Goal: Transaction & Acquisition: Purchase product/service

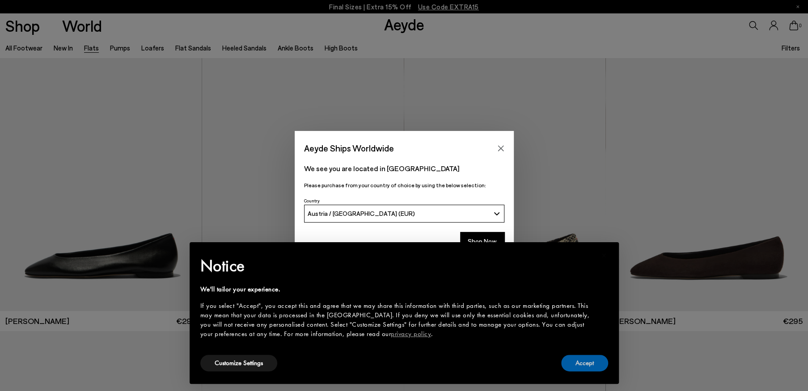
click at [587, 362] on button "Accept" at bounding box center [584, 363] width 47 height 17
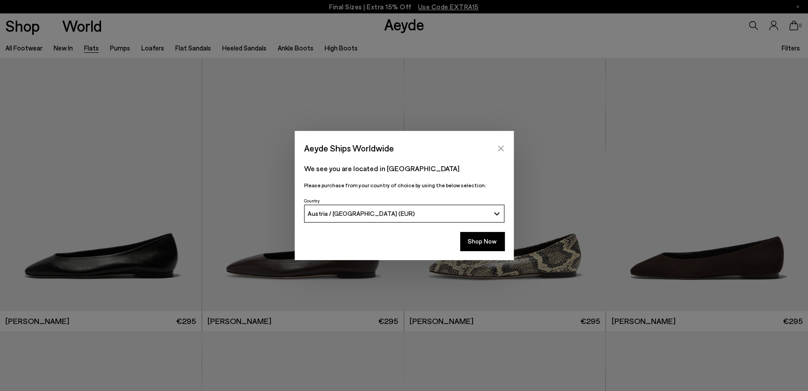
click at [504, 147] on button "Close" at bounding box center [500, 148] width 13 height 13
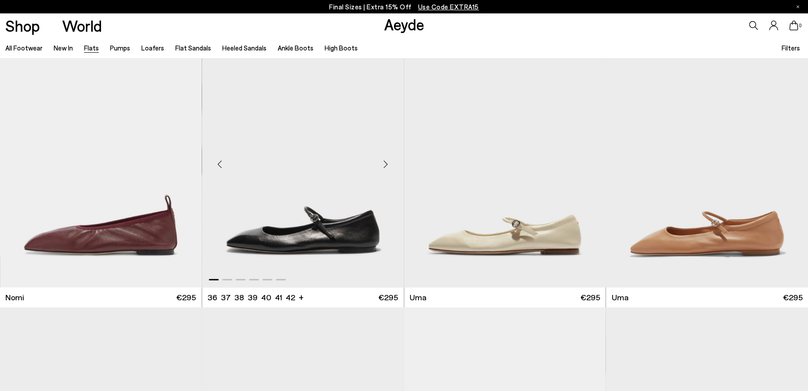
scroll to position [581, 0]
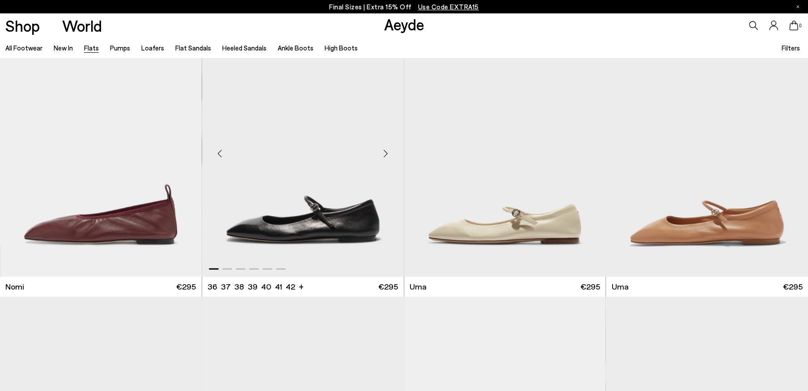
click at [383, 154] on div "Next slide" at bounding box center [386, 153] width 27 height 27
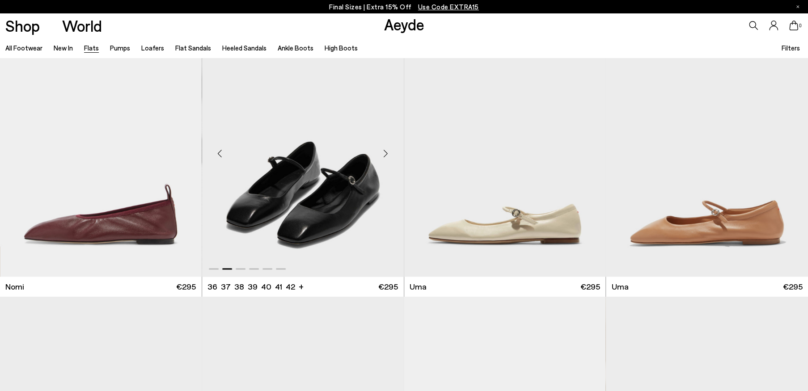
click at [383, 154] on div "Next slide" at bounding box center [386, 153] width 27 height 27
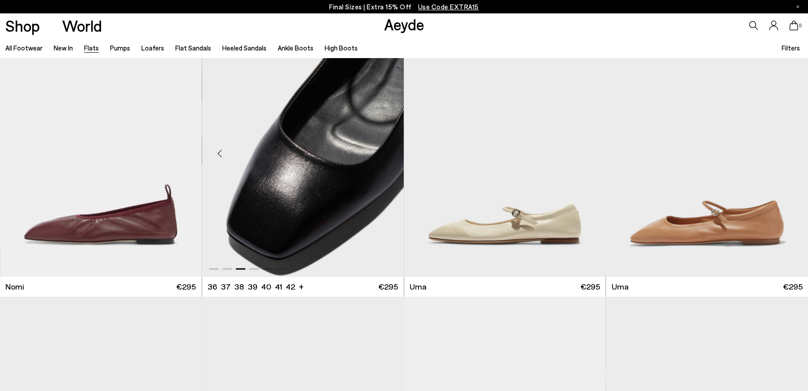
click at [383, 154] on div "Next slide" at bounding box center [386, 153] width 27 height 27
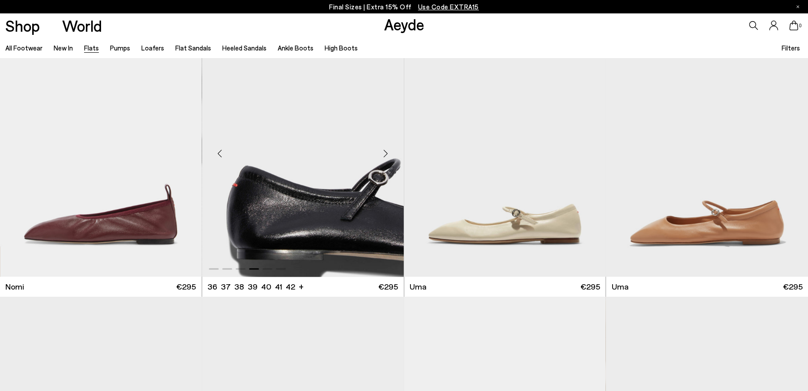
click at [383, 154] on div "Next slide" at bounding box center [386, 153] width 27 height 27
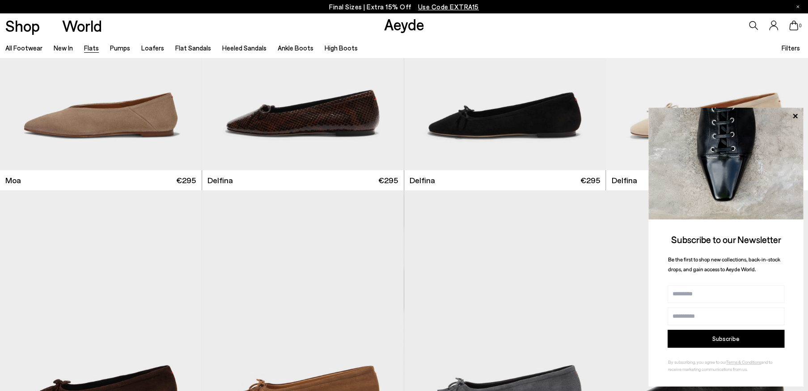
scroll to position [2057, 0]
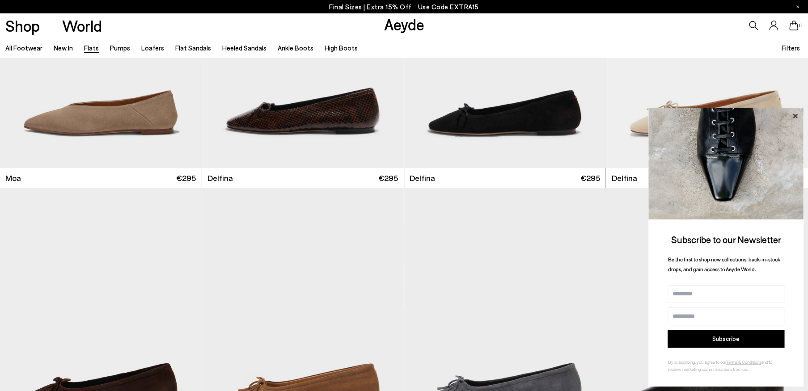
click at [795, 117] on icon at bounding box center [795, 116] width 12 height 12
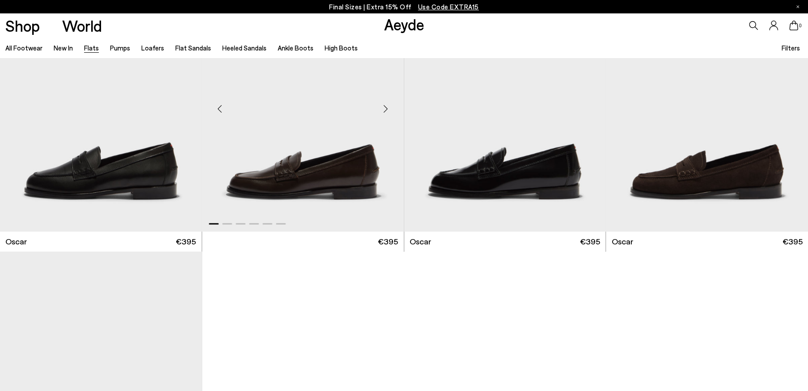
scroll to position [5546, 0]
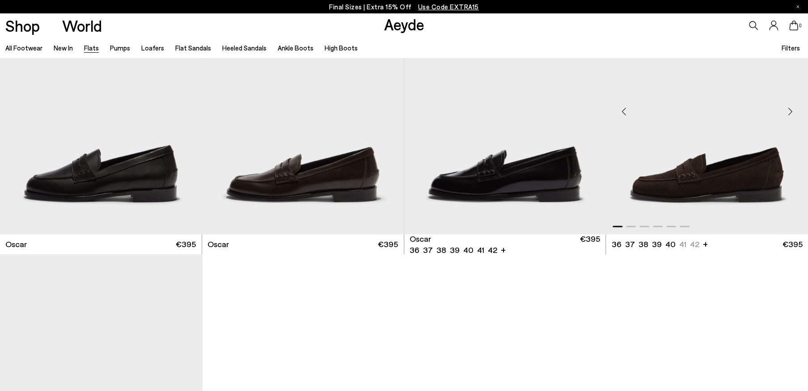
click at [677, 179] on img "1 / 6" at bounding box center [707, 107] width 202 height 253
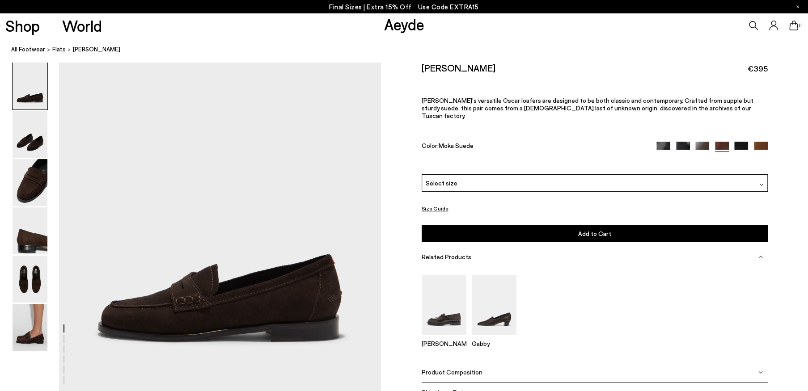
click at [676, 179] on div "Select size" at bounding box center [595, 182] width 346 height 17
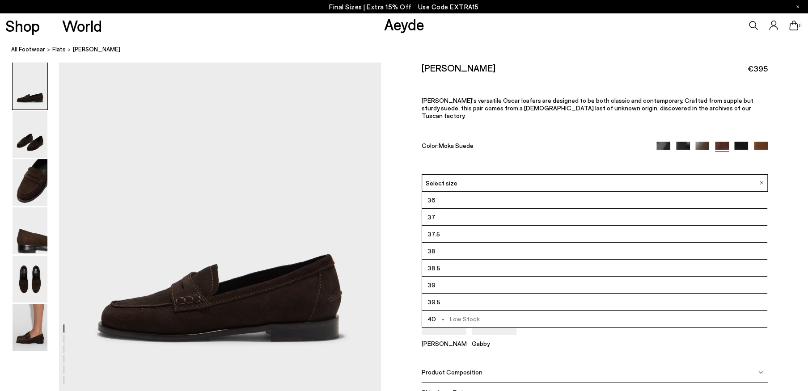
click at [676, 179] on div "Select size" at bounding box center [595, 182] width 346 height 17
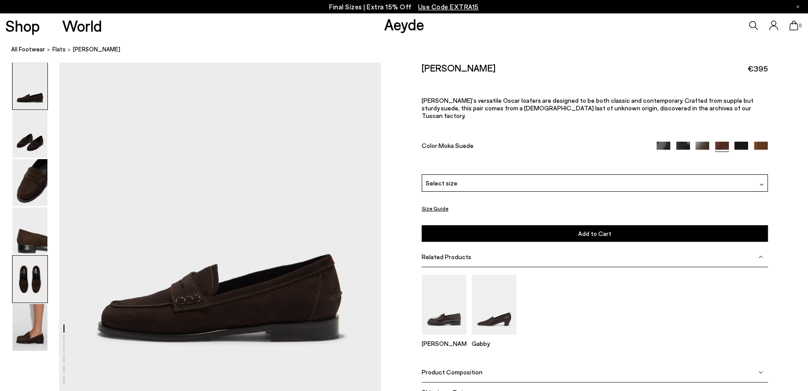
click at [25, 274] on img at bounding box center [30, 279] width 35 height 47
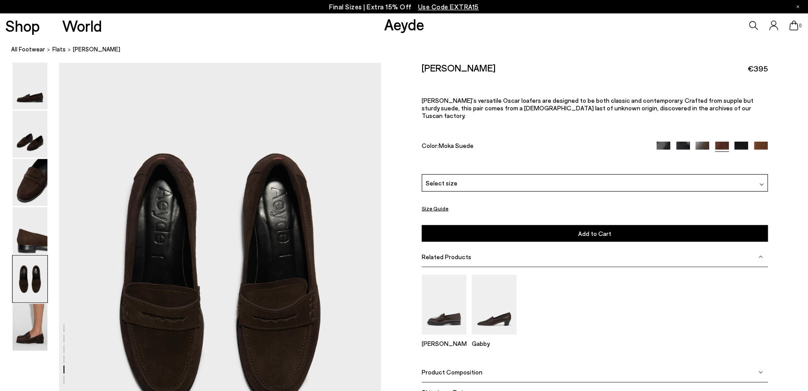
scroll to position [1624, 0]
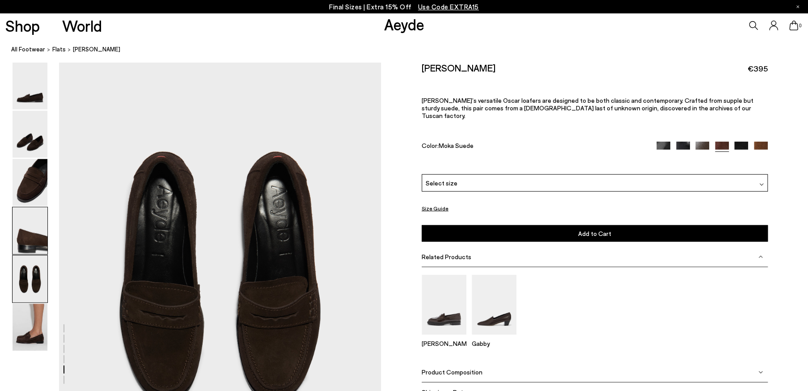
click at [29, 242] on img at bounding box center [30, 231] width 35 height 47
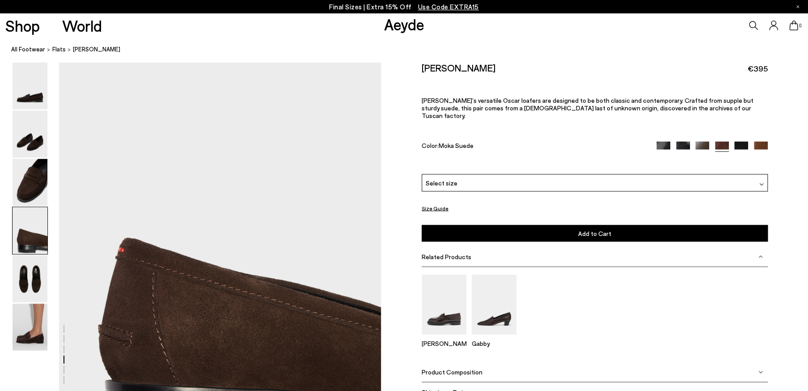
scroll to position [1193, 0]
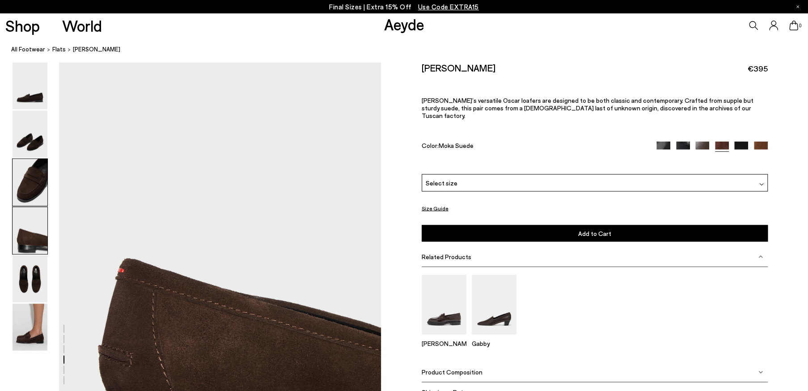
click at [36, 194] on img at bounding box center [30, 182] width 35 height 47
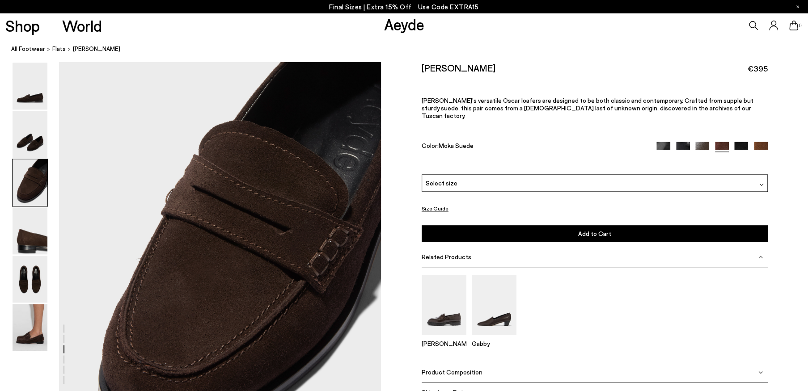
scroll to position [762, 0]
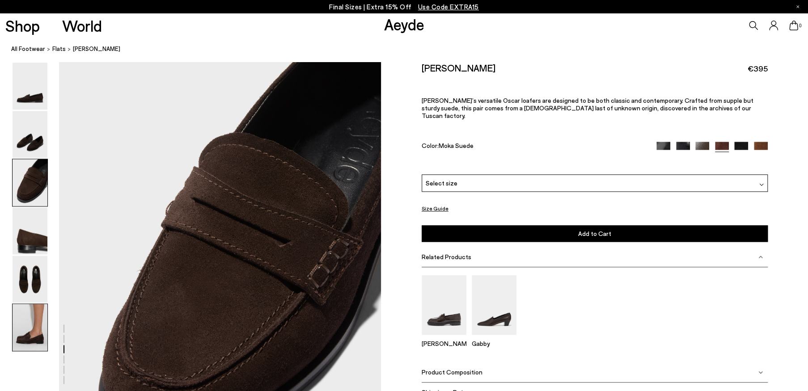
click at [46, 339] on img at bounding box center [30, 327] width 35 height 47
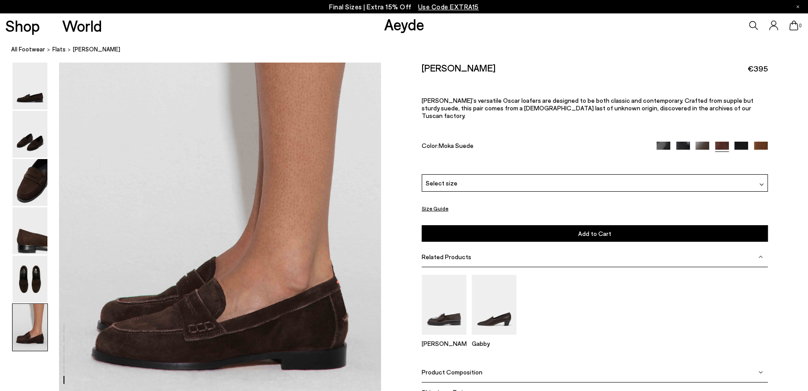
scroll to position [2116, 0]
